Goal: Task Accomplishment & Management: Complete application form

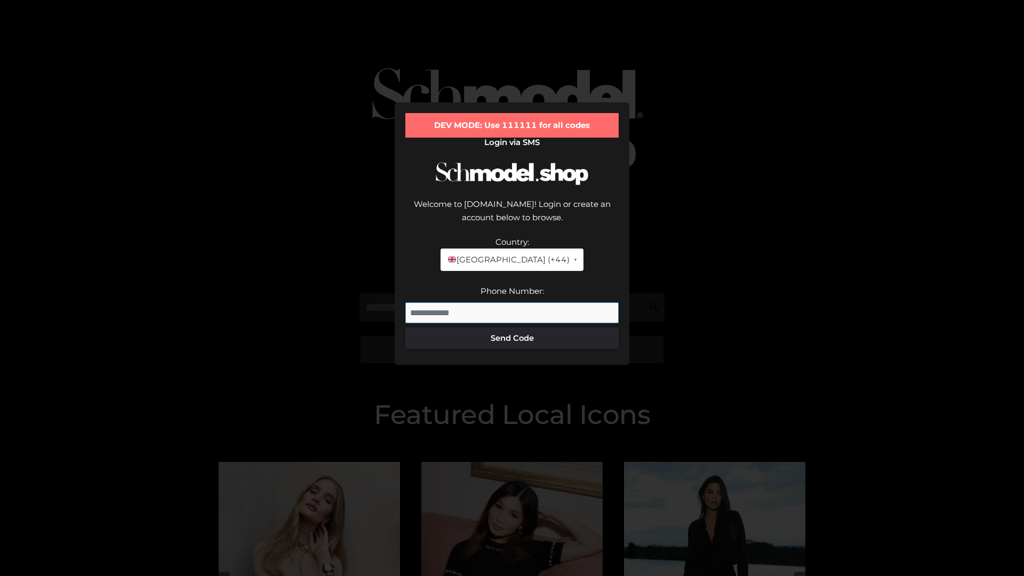
click at [512, 303] on input "Phone Number:" at bounding box center [512, 313] width 213 height 21
type input "**********"
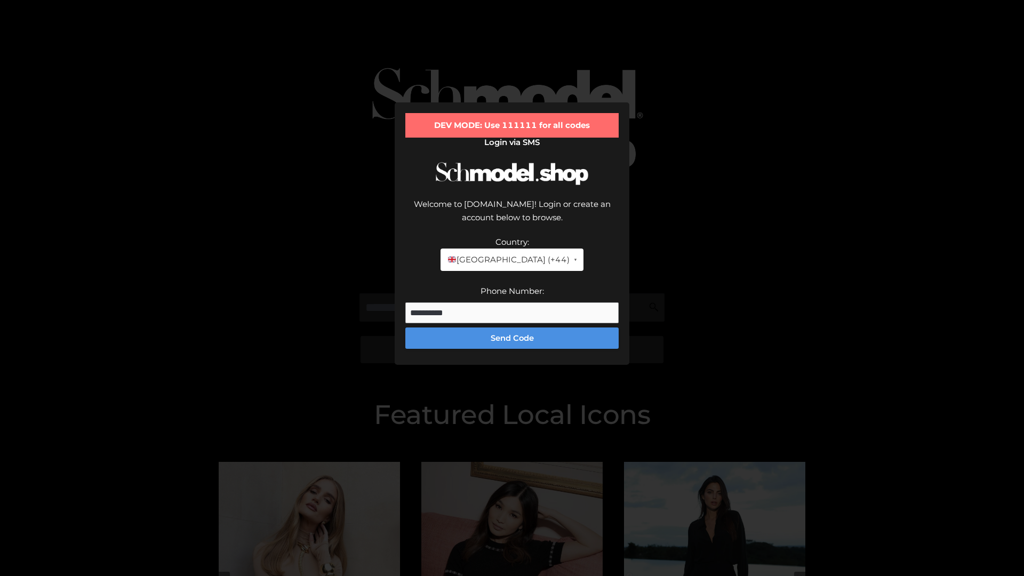
click at [512, 328] on button "Send Code" at bounding box center [512, 338] width 213 height 21
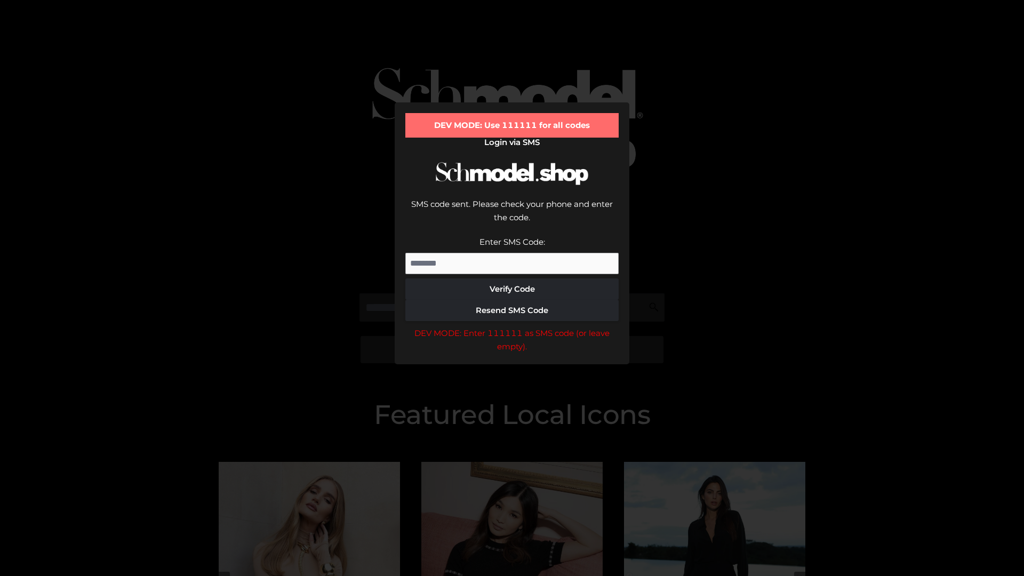
click at [512, 253] on input "Enter SMS Code:" at bounding box center [512, 263] width 213 height 21
type input "******"
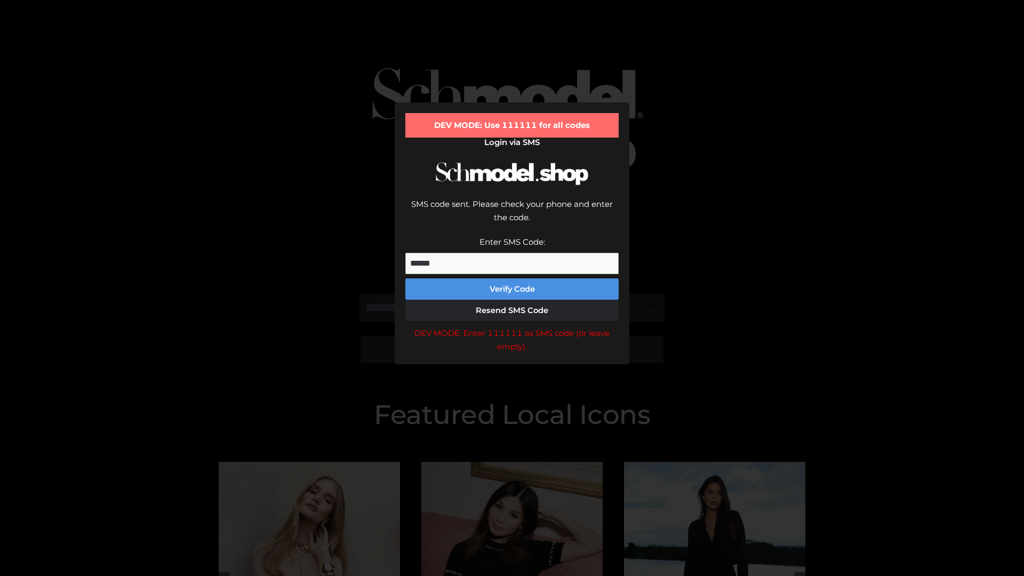
click at [512, 279] on button "Verify Code" at bounding box center [512, 289] width 213 height 21
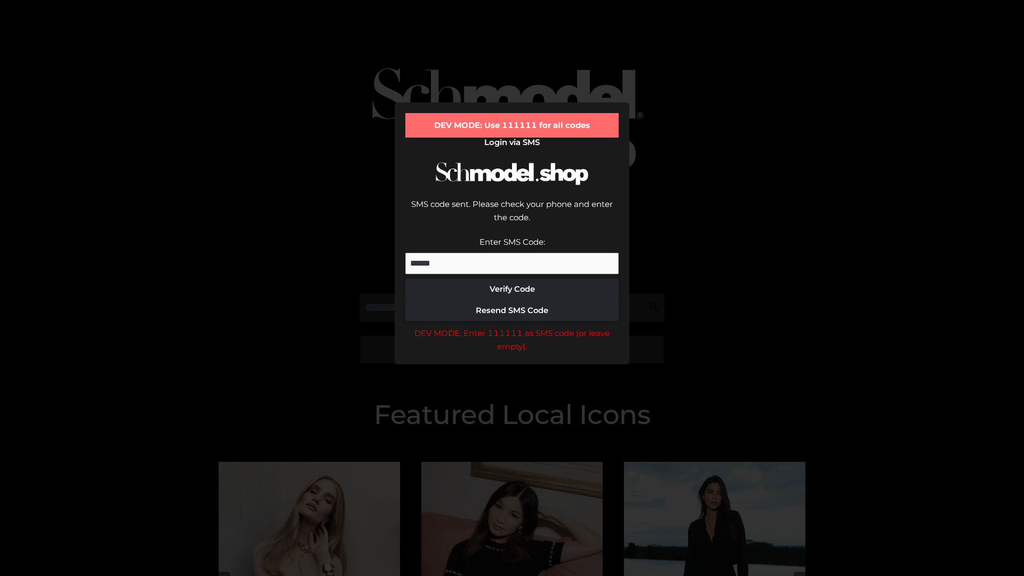
click at [512, 327] on div "DEV MODE: Enter 111111 as SMS code (or leave empty)." at bounding box center [512, 340] width 213 height 27
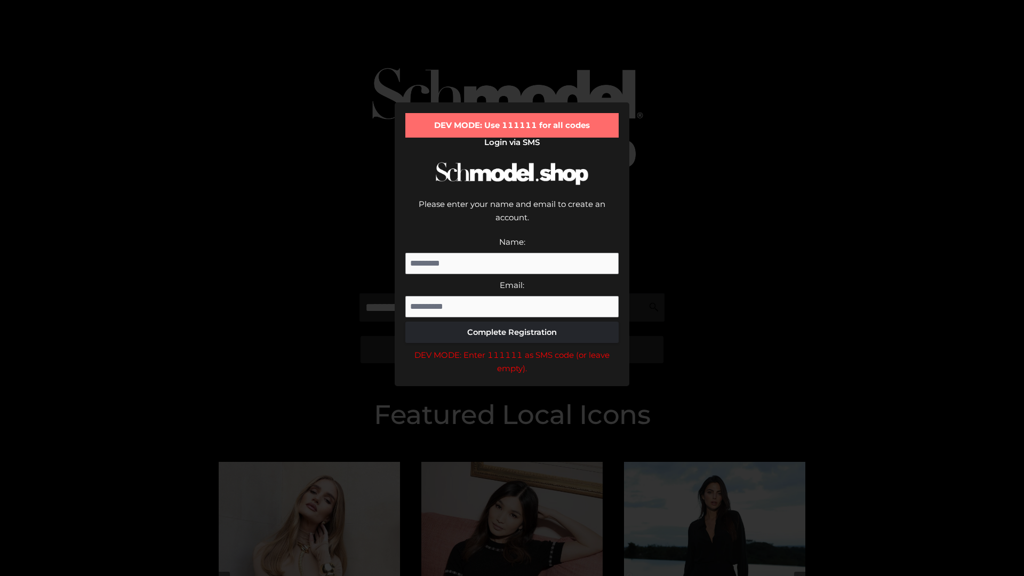
click at [512, 348] on div "DEV MODE: Enter 111111 as SMS code (or leave empty)." at bounding box center [512, 361] width 213 height 27
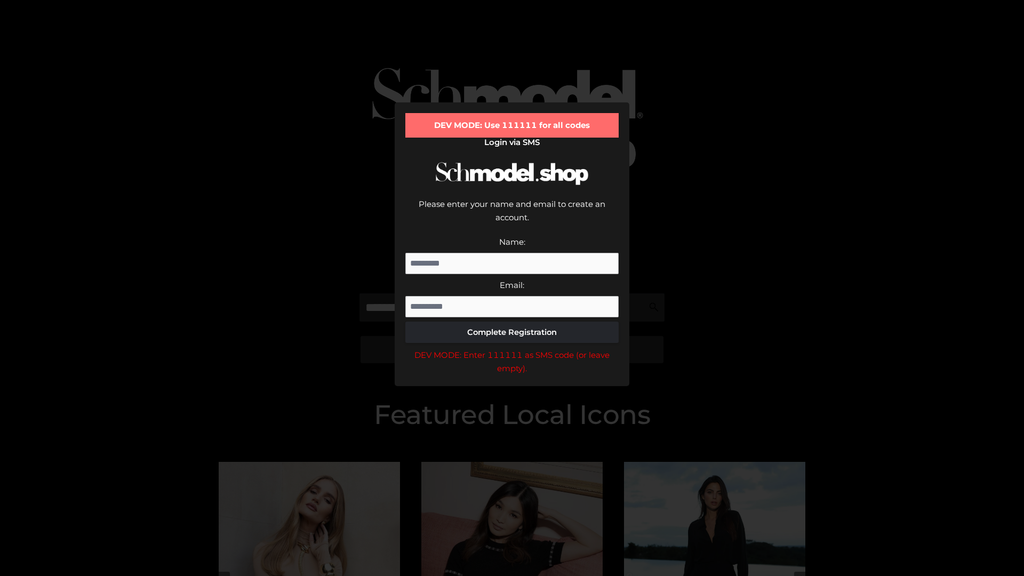
click at [512, 348] on div "DEV MODE: Enter 111111 as SMS code (or leave empty)." at bounding box center [512, 361] width 213 height 27
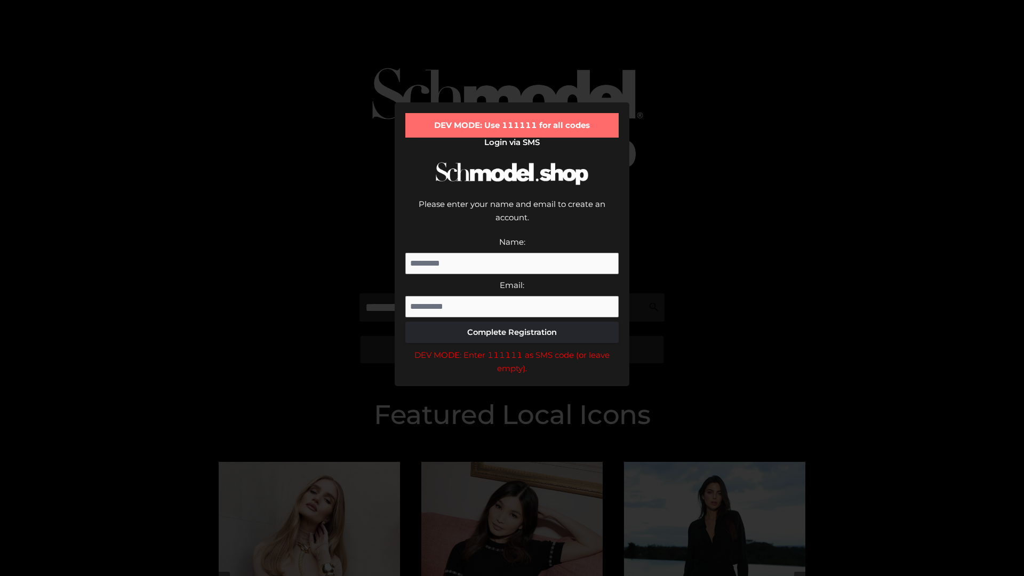
click at [512, 348] on div "DEV MODE: Enter 111111 as SMS code (or leave empty)." at bounding box center [512, 361] width 213 height 27
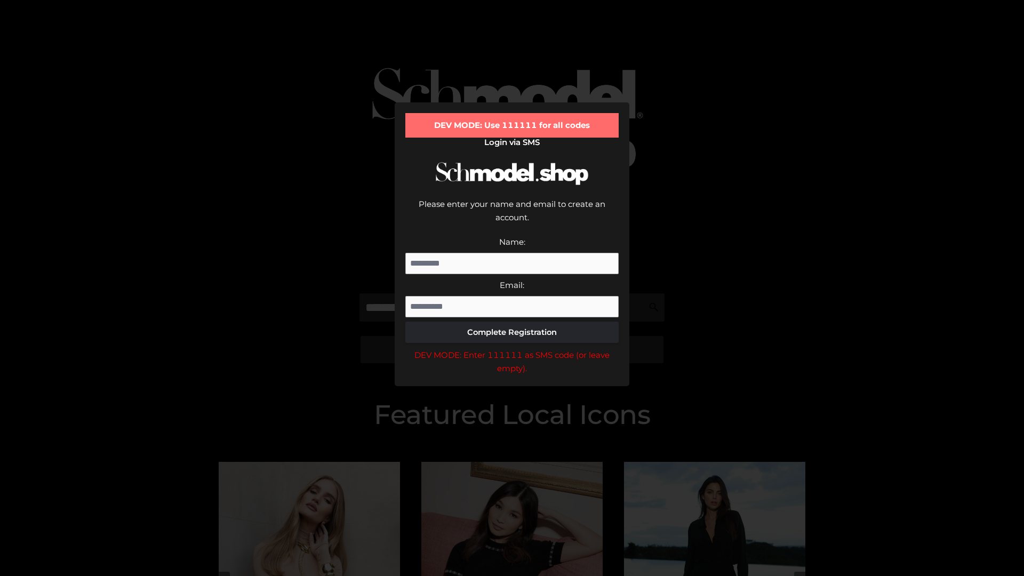
click at [512, 348] on div "DEV MODE: Enter 111111 as SMS code (or leave empty)." at bounding box center [512, 361] width 213 height 27
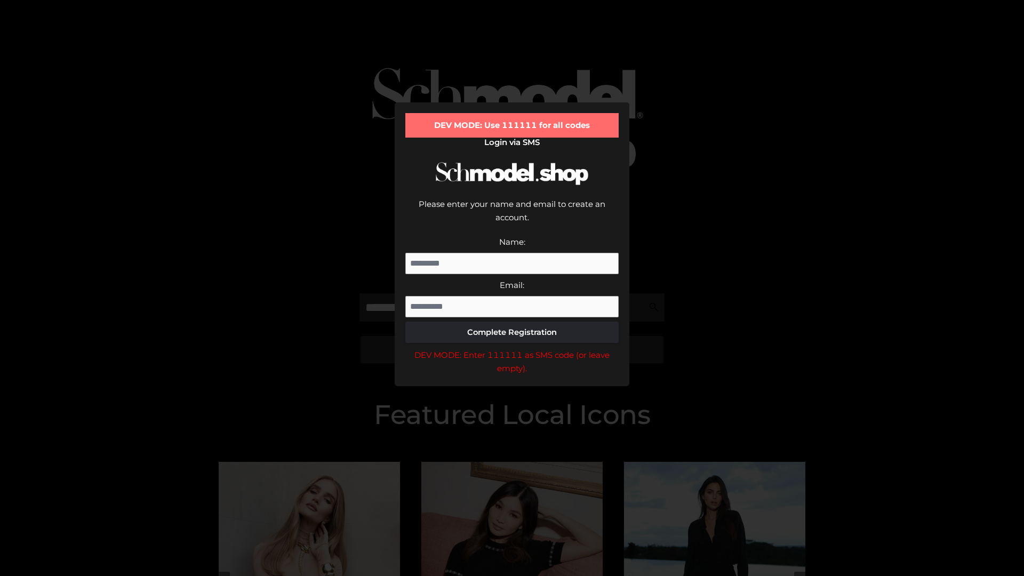
click at [512, 348] on div "DEV MODE: Enter 111111 as SMS code (or leave empty)." at bounding box center [512, 361] width 213 height 27
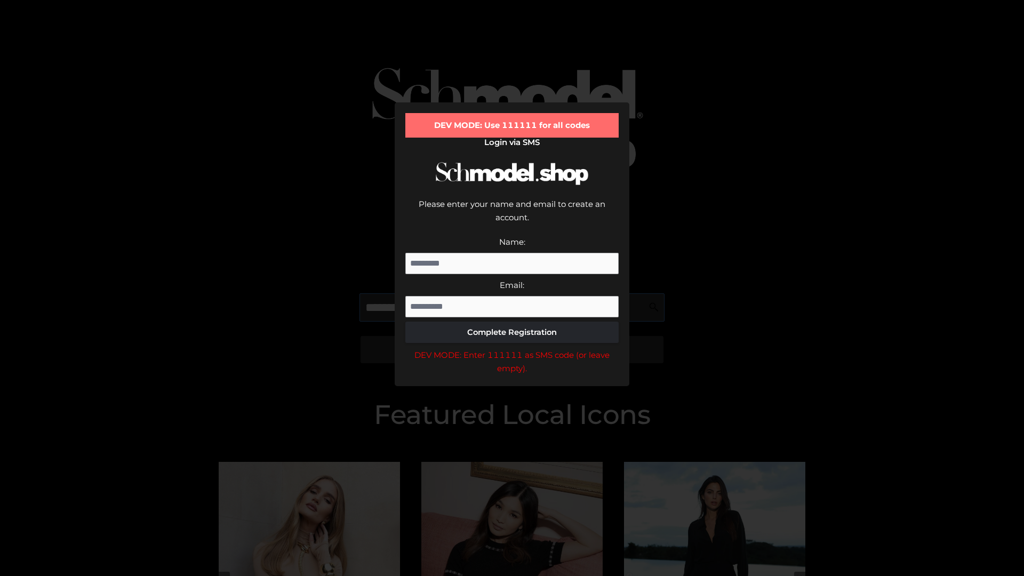
scroll to position [0, 55]
click at [512, 348] on div "DEV MODE: Enter 111111 as SMS code (or leave empty)." at bounding box center [512, 361] width 213 height 27
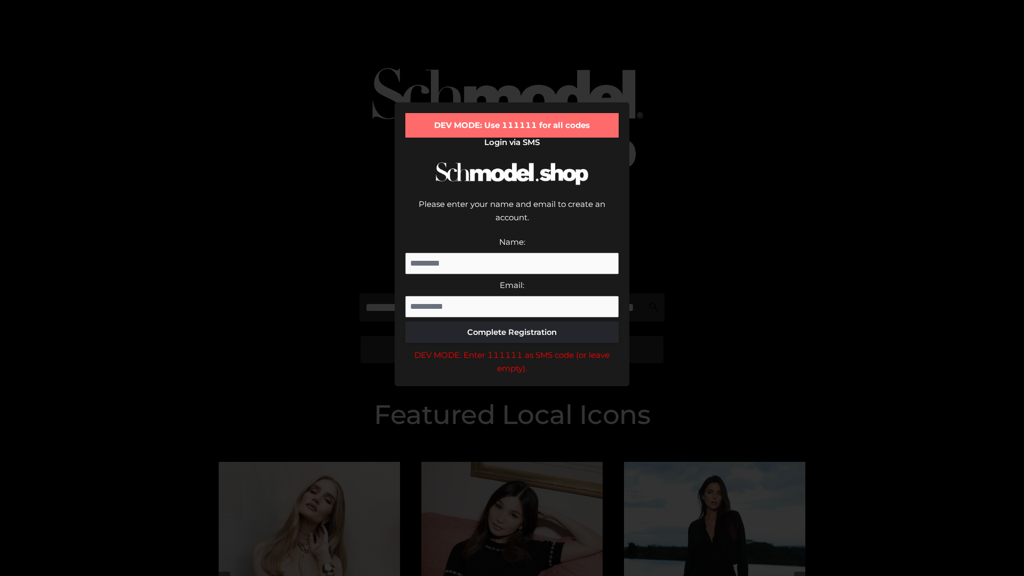
click at [512, 348] on div "DEV MODE: Enter 111111 as SMS code (or leave empty)." at bounding box center [512, 361] width 213 height 27
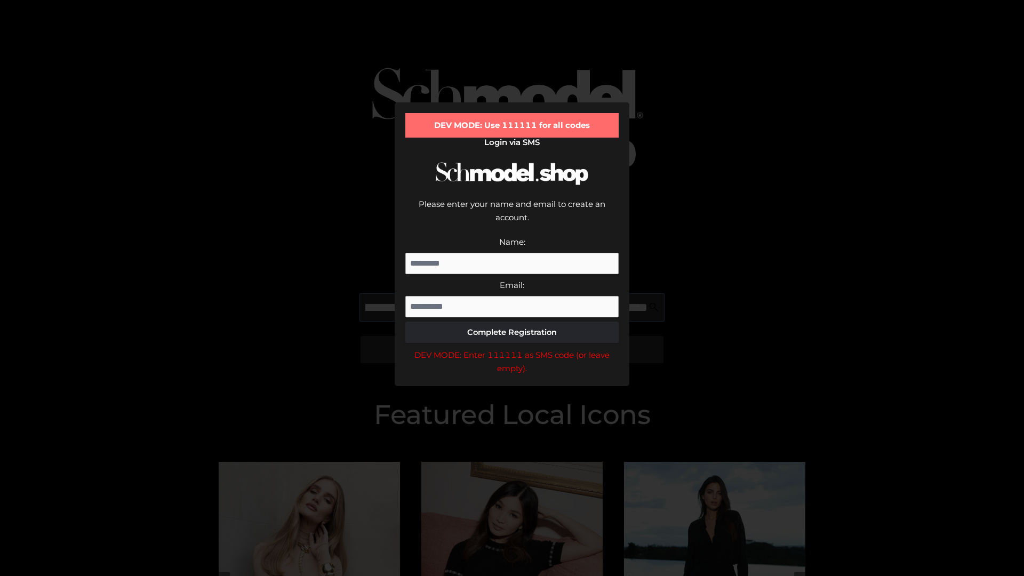
scroll to position [0, 116]
click at [512, 348] on div "DEV MODE: Enter 111111 as SMS code (or leave empty)." at bounding box center [512, 361] width 213 height 27
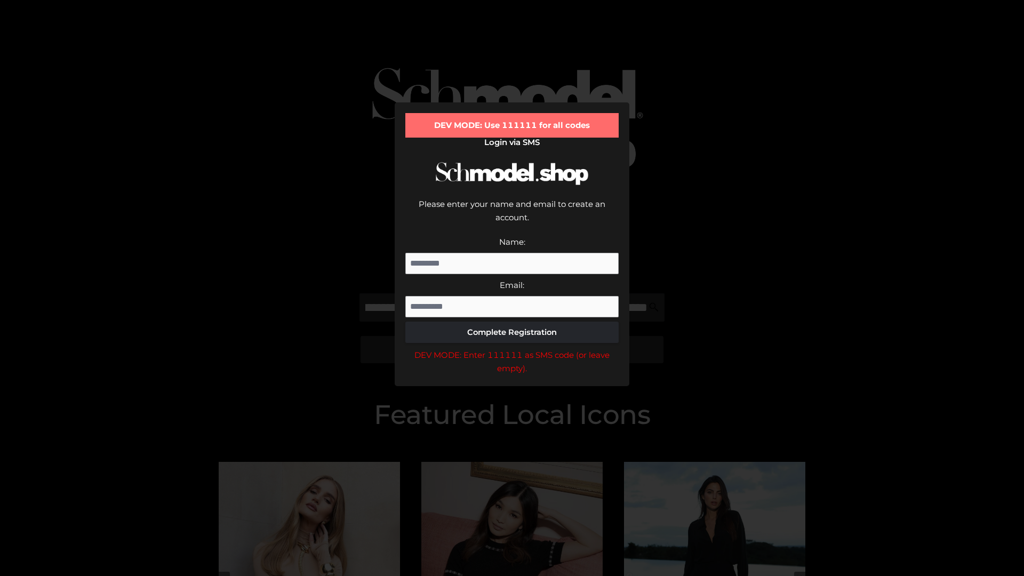
click at [512, 348] on div "DEV MODE: Enter 111111 as SMS code (or leave empty)." at bounding box center [512, 361] width 213 height 27
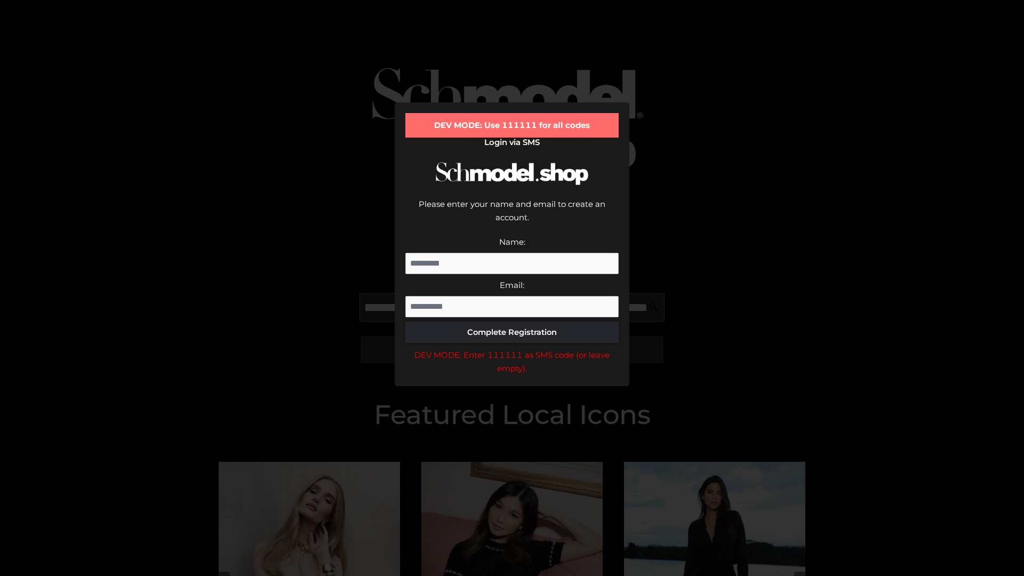
scroll to position [0, 181]
click at [512, 348] on div "DEV MODE: Enter 111111 as SMS code (or leave empty)." at bounding box center [512, 361] width 213 height 27
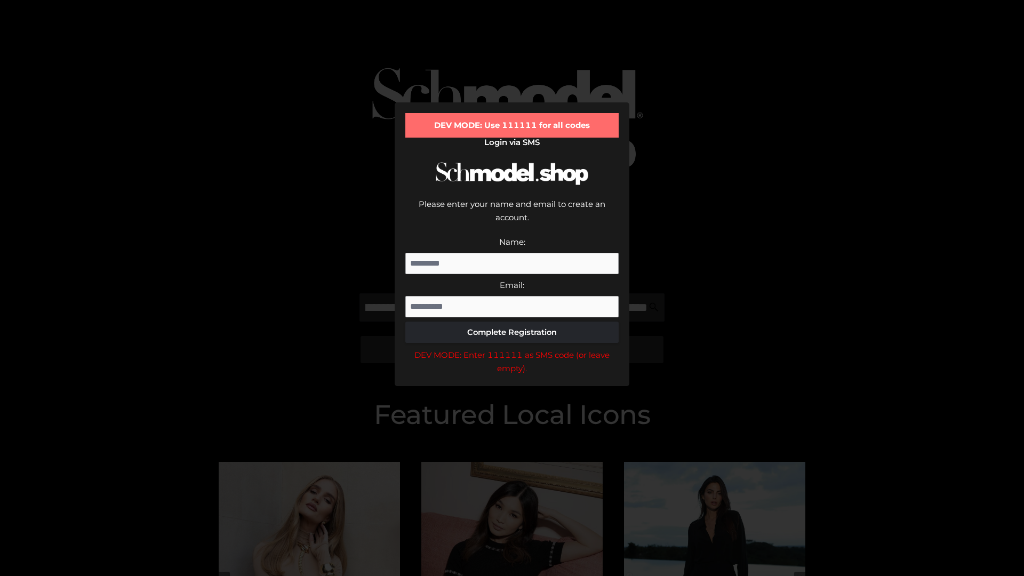
click at [512, 348] on div "DEV MODE: Enter 111111 as SMS code (or leave empty)." at bounding box center [512, 361] width 213 height 27
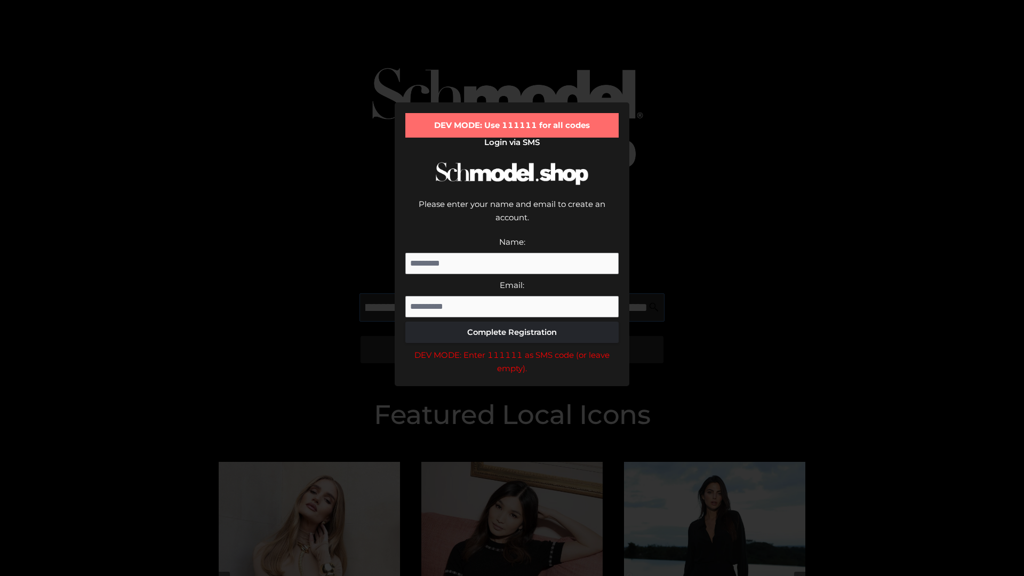
scroll to position [0, 248]
click at [512, 348] on div "DEV MODE: Enter 111111 as SMS code (or leave empty)." at bounding box center [512, 361] width 213 height 27
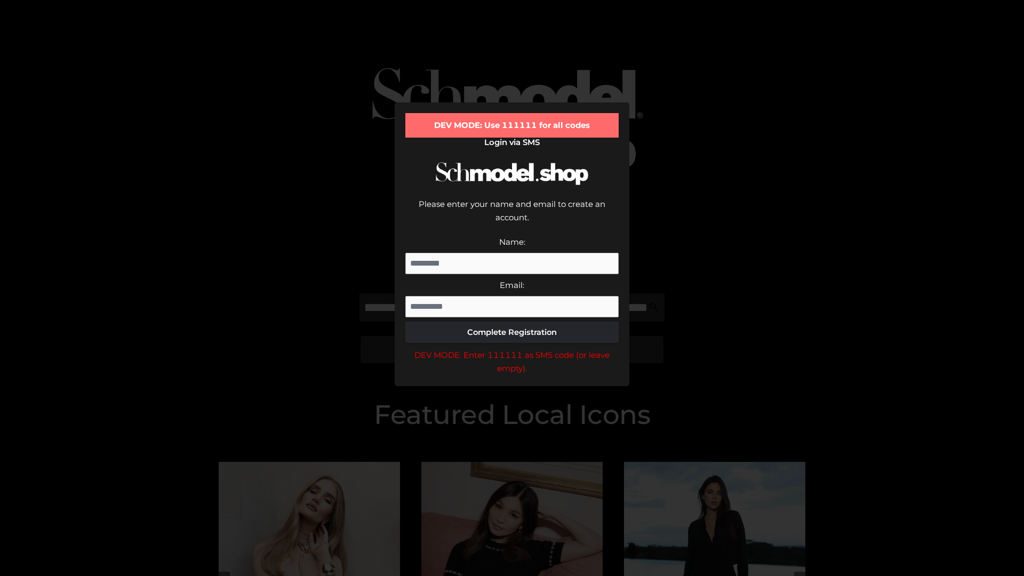
click at [512, 348] on div "DEV MODE: Enter 111111 as SMS code (or leave empty)." at bounding box center [512, 361] width 213 height 27
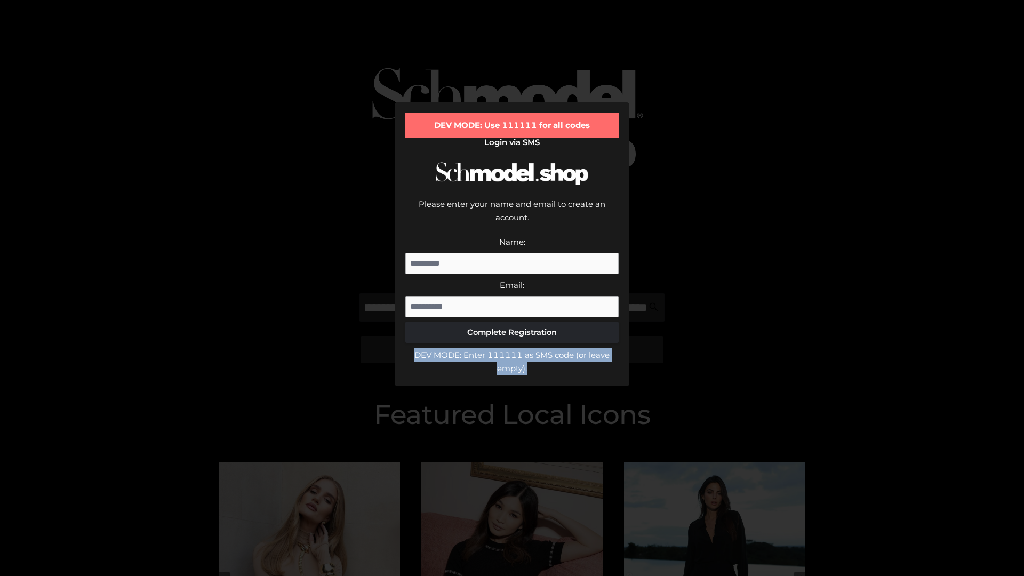
scroll to position [0, 0]
type input "**********"
